Goal: Find specific page/section: Find specific page/section

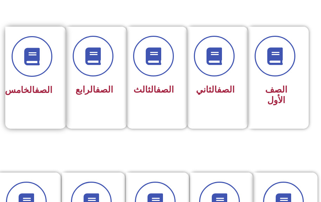
scroll to position [316, 0]
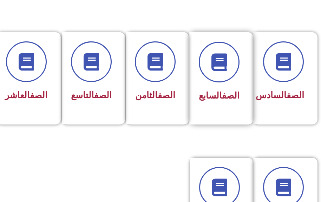
click at [241, 88] on div "الصف السابع" at bounding box center [219, 78] width 60 height 92
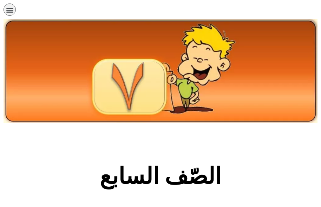
scroll to position [140, 0]
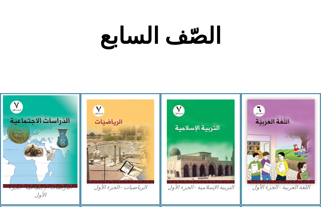
click at [32, 117] on img at bounding box center [40, 141] width 74 height 93
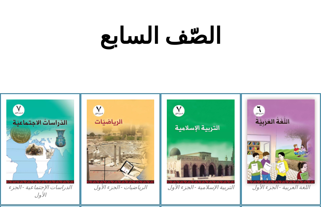
scroll to position [246, 0]
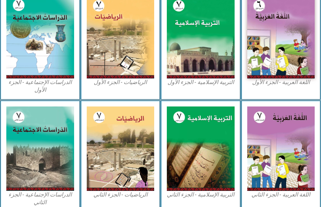
drag, startPoint x: 55, startPoint y: 96, endPoint x: 53, endPoint y: 89, distance: 7.2
click at [53, 92] on div "الدراسات الإجتماعية - الجزء الأول​" at bounding box center [40, 44] width 80 height 113
click at [53, 89] on figcaption "الدراسات الإجتماعية - الجزء الأول​" at bounding box center [40, 87] width 68 height 16
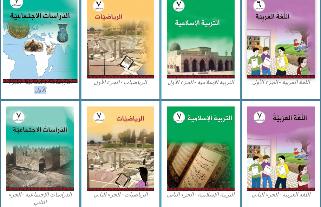
drag, startPoint x: 53, startPoint y: 89, endPoint x: 55, endPoint y: 73, distance: 15.9
click at [53, 85] on figcaption "الدراسات الإجتماعية - الجزء الأول​" at bounding box center [40, 87] width 68 height 16
